Goal: Obtain resource: Download file/media

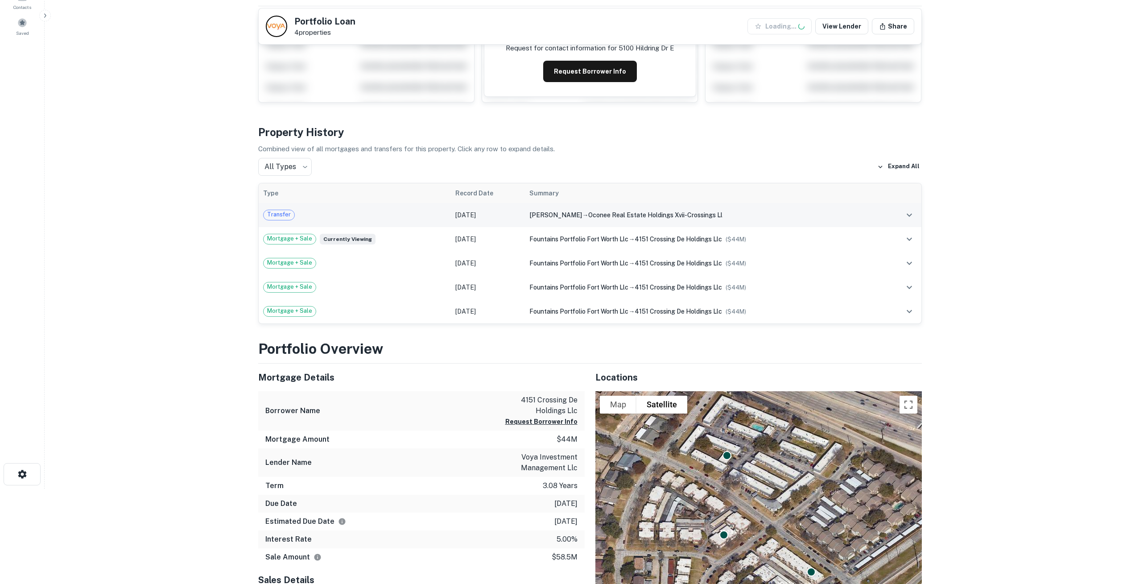
scroll to position [100, 0]
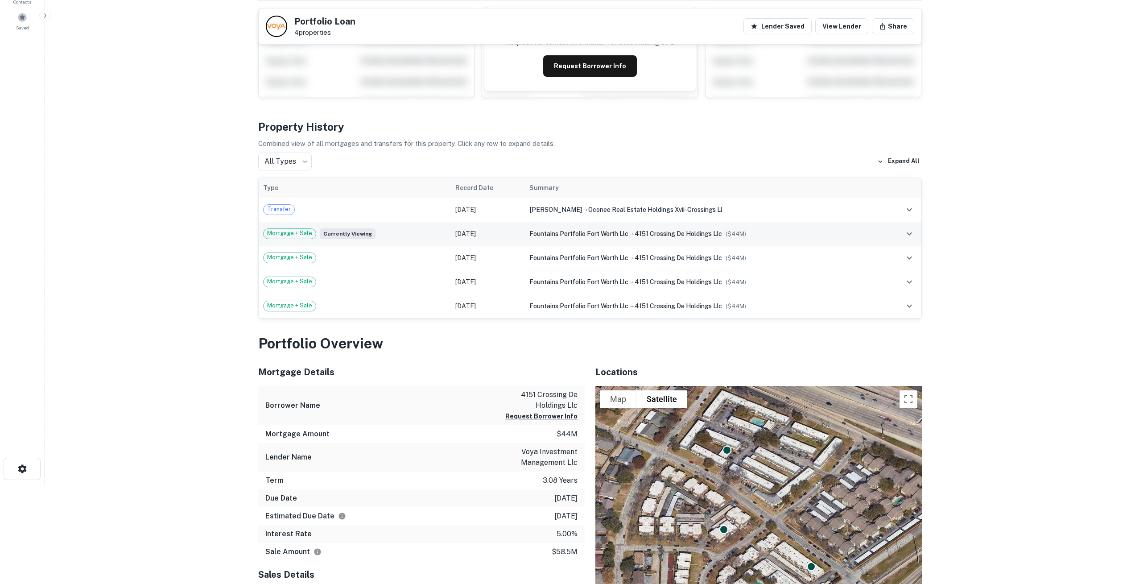
click at [492, 232] on td "[DATE]" at bounding box center [488, 234] width 75 height 24
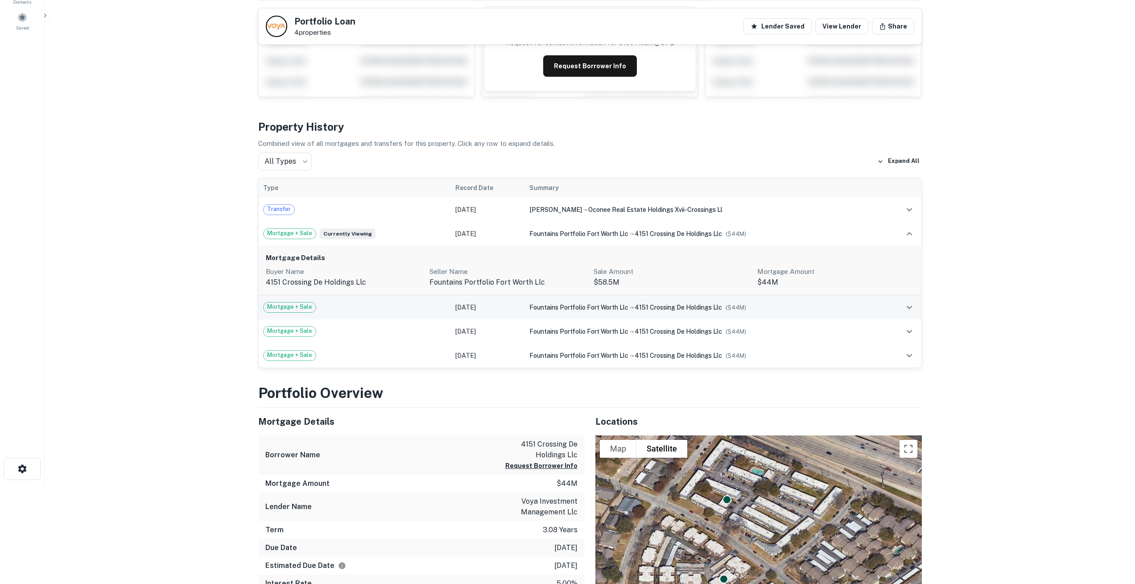
click at [474, 308] on td "[DATE]" at bounding box center [488, 307] width 75 height 24
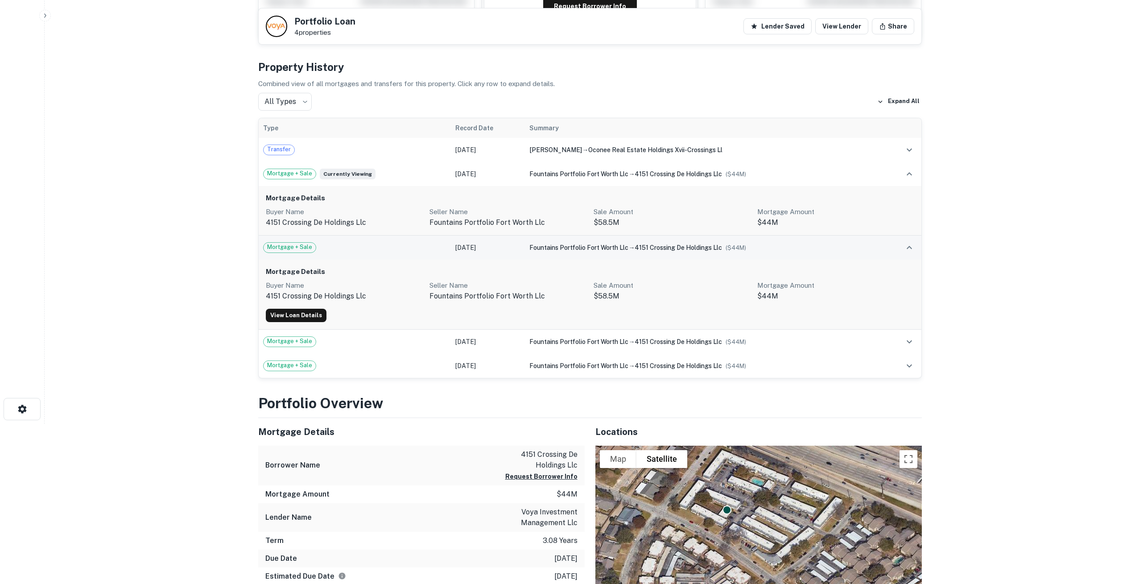
scroll to position [163, 0]
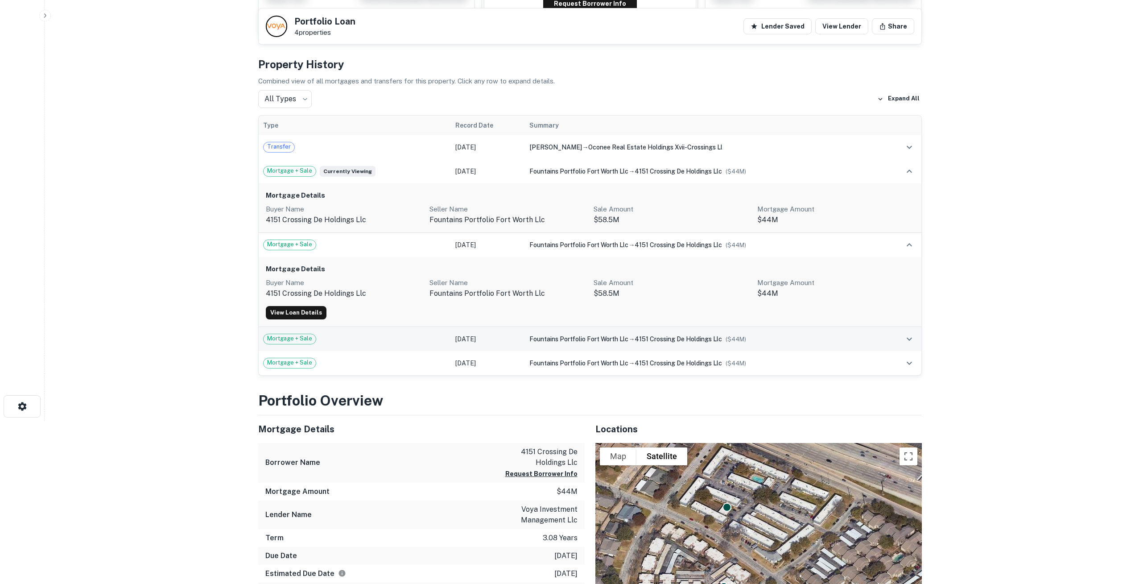
click at [483, 340] on td "[DATE]" at bounding box center [488, 339] width 75 height 24
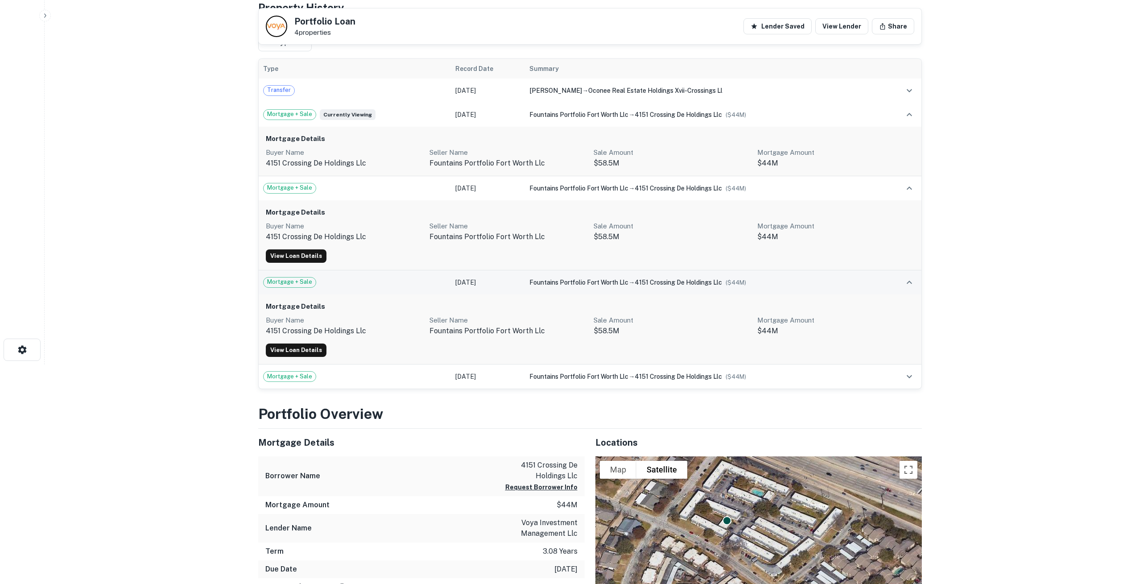
scroll to position [220, 0]
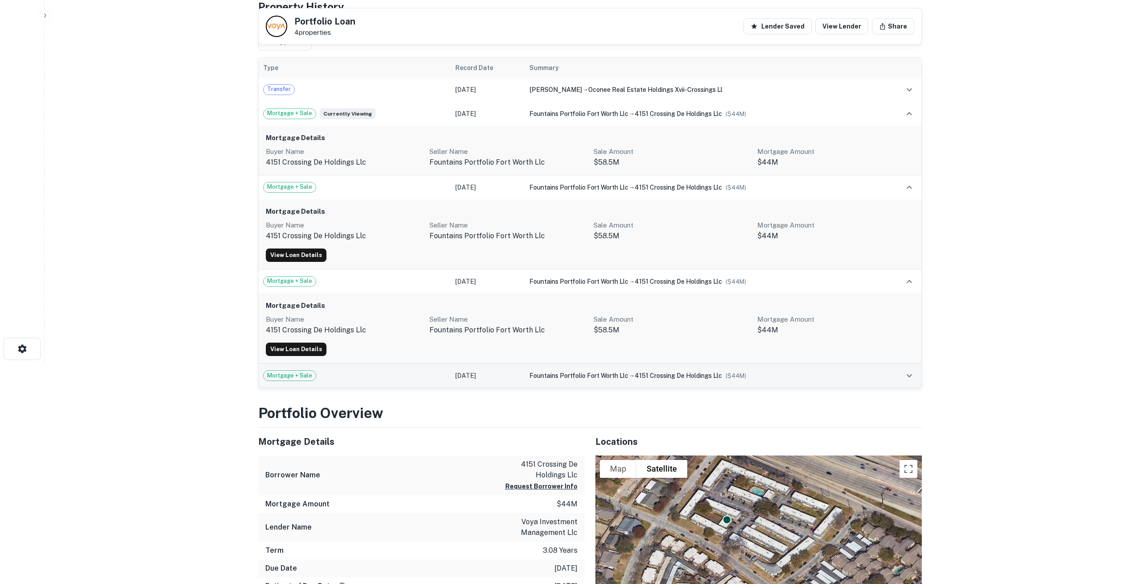
click at [480, 374] on td "[DATE]" at bounding box center [488, 376] width 75 height 24
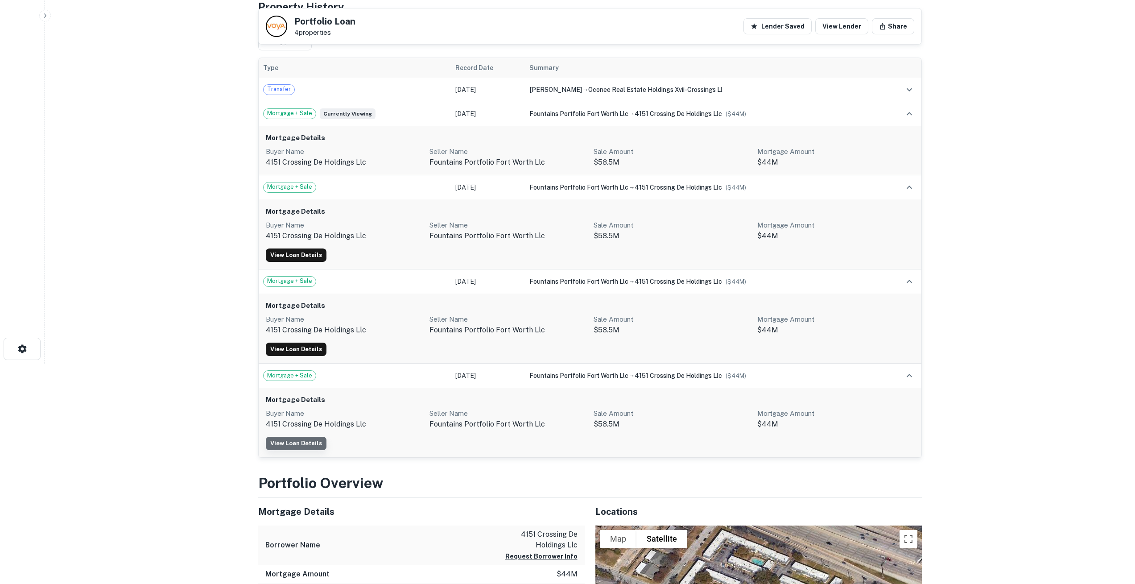
click at [311, 445] on link "View Loan Details" at bounding box center [296, 443] width 61 height 13
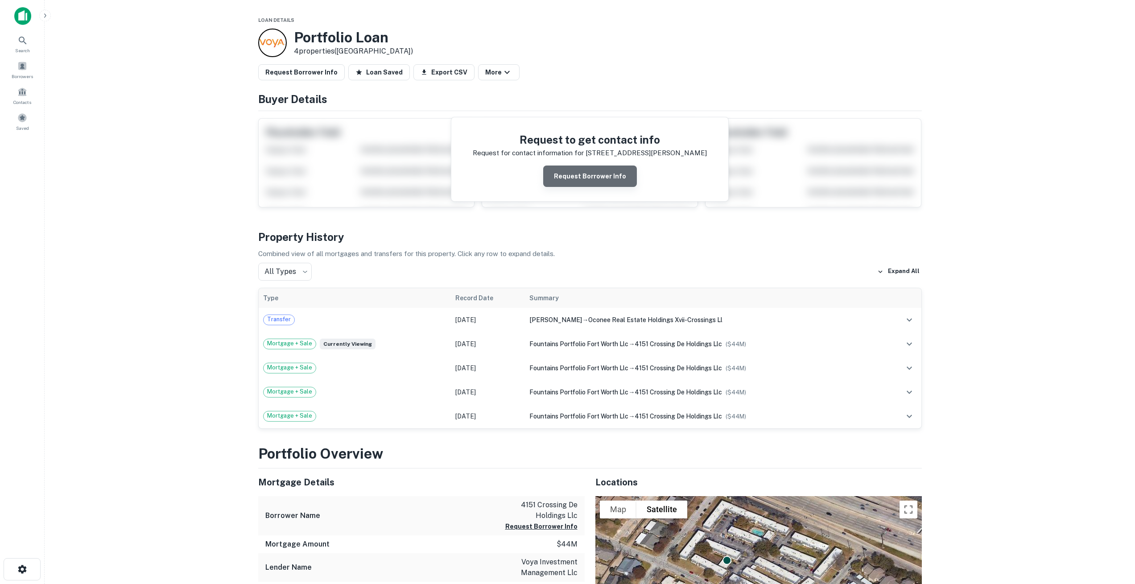
click at [620, 174] on button "Request Borrower Info" at bounding box center [590, 176] width 94 height 21
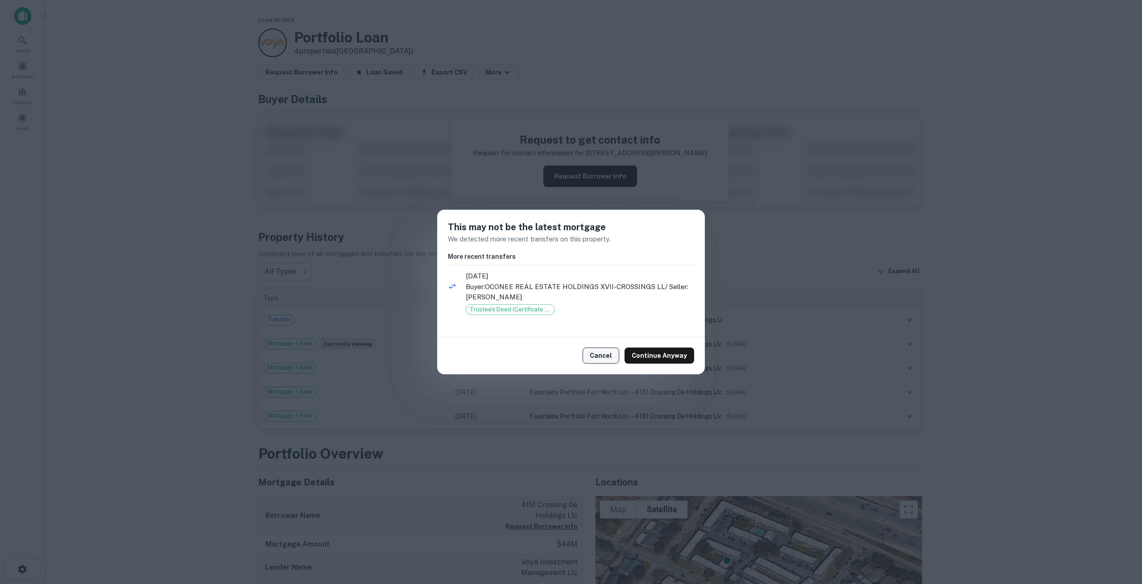
click at [608, 357] on button "Cancel" at bounding box center [601, 356] width 37 height 16
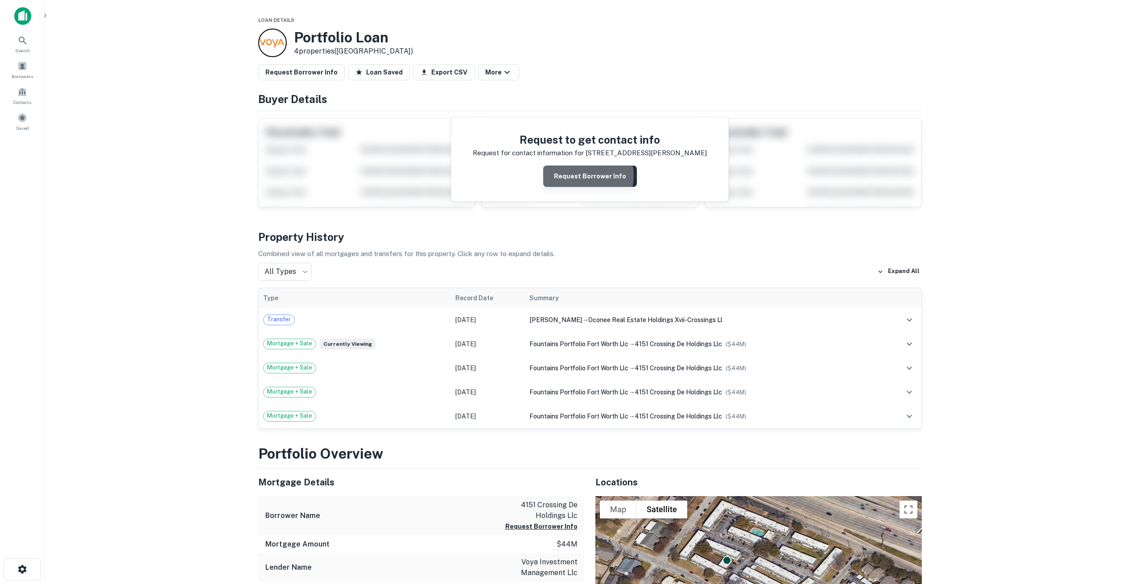
click at [573, 176] on button "Request Borrower Info" at bounding box center [590, 176] width 94 height 21
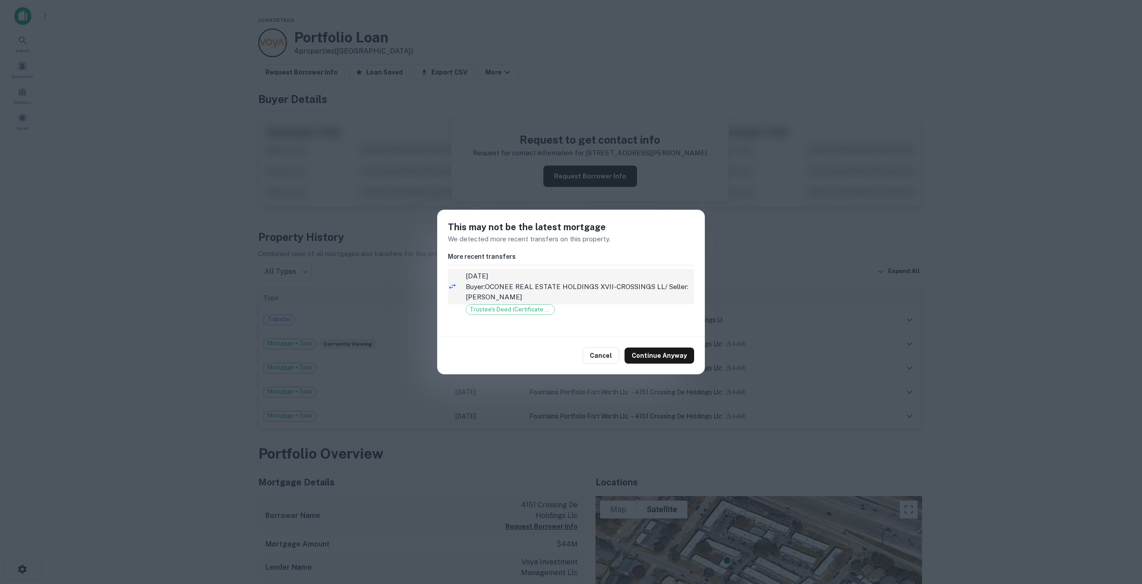
click at [481, 282] on p "Buyer: OCONEE REAL ESTATE HOLDINGS XVII-CROSSINGS LL / Seller: [PERSON_NAME]" at bounding box center [580, 291] width 228 height 21
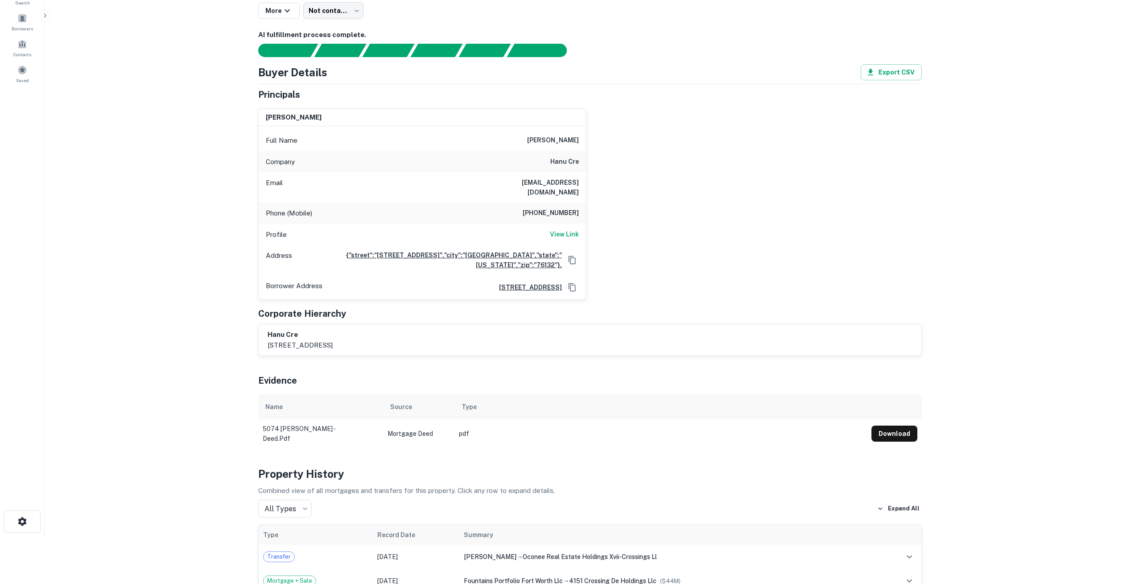
scroll to position [50, 0]
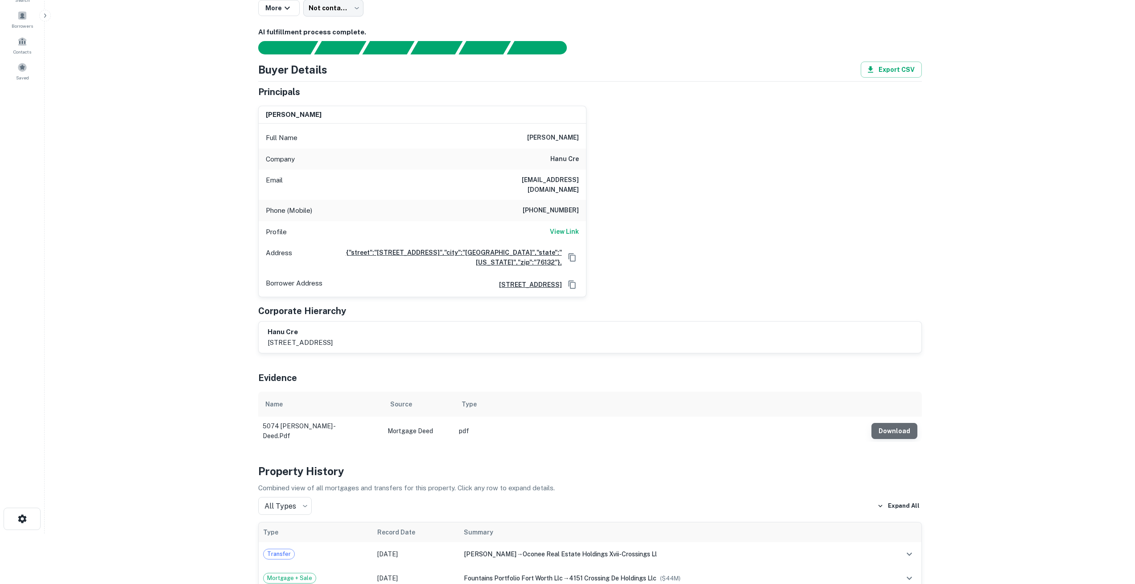
click at [896, 423] on button "Download" at bounding box center [895, 431] width 46 height 16
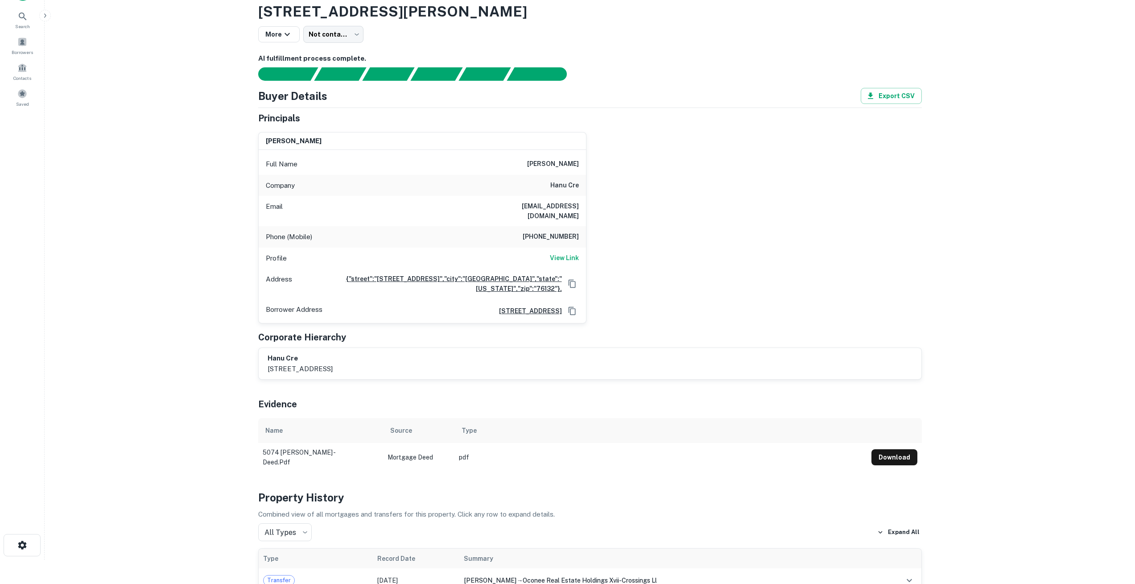
scroll to position [0, 0]
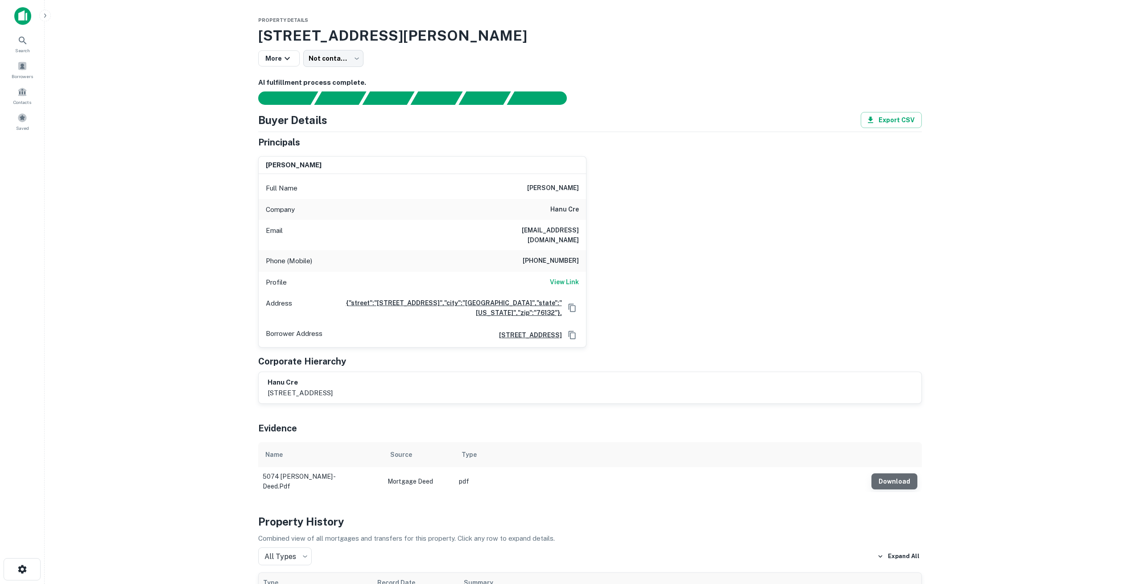
click at [898, 473] on button "Download" at bounding box center [895, 481] width 46 height 16
